Goal: Task Accomplishment & Management: Manage account settings

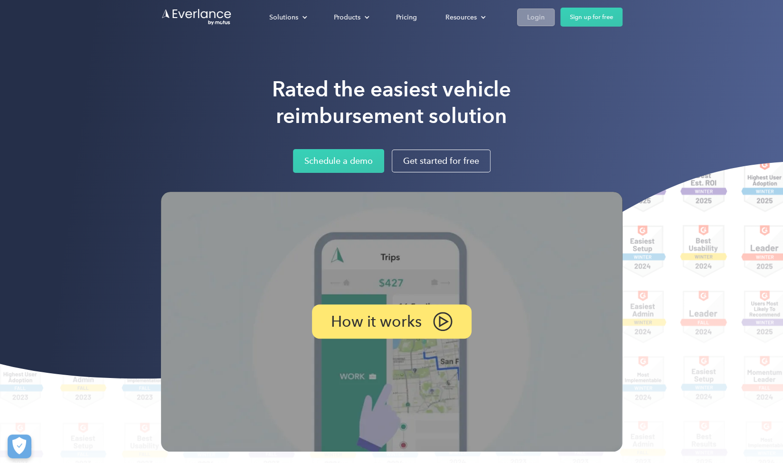
click at [538, 17] on div "Login" at bounding box center [536, 17] width 18 height 12
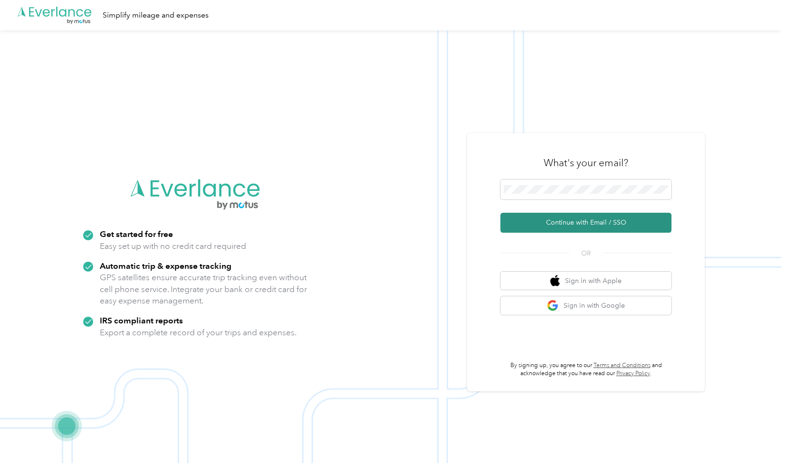
click at [589, 225] on button "Continue with Email / SSO" at bounding box center [585, 223] width 171 height 20
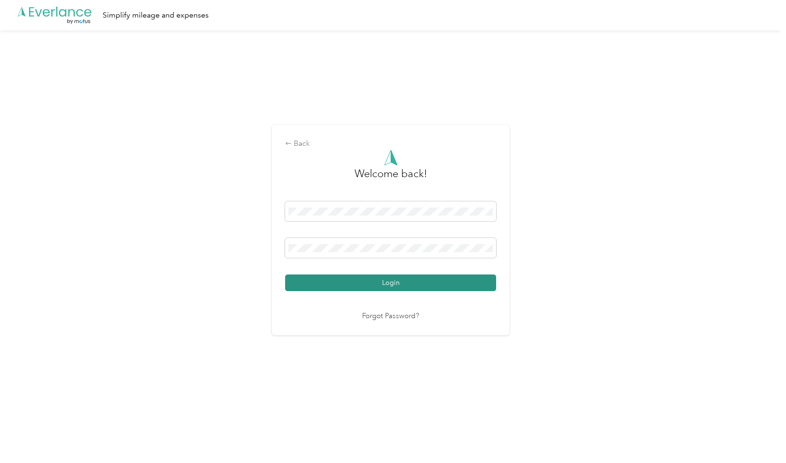
click at [424, 286] on button "Login" at bounding box center [390, 283] width 211 height 17
